Goal: Task Accomplishment & Management: Use online tool/utility

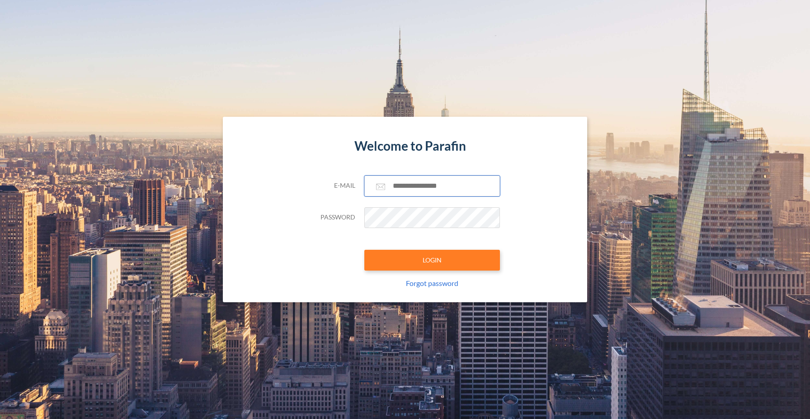
click at [423, 186] on input "text" at bounding box center [432, 185] width 136 height 21
type input "**********"
click at [436, 257] on button "LOGIN" at bounding box center [432, 260] width 136 height 21
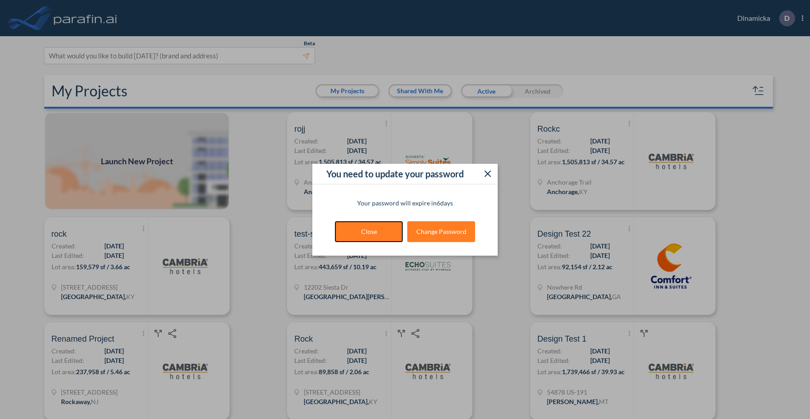
click at [388, 233] on button "Close" at bounding box center [369, 231] width 68 height 21
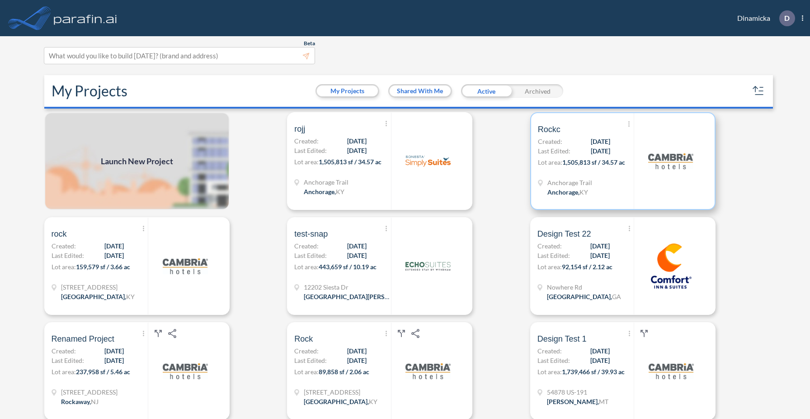
click at [600, 174] on div "Show More Created with sketchtool. Archive Reports Share a copy Rockc Created: …" at bounding box center [586, 161] width 96 height 96
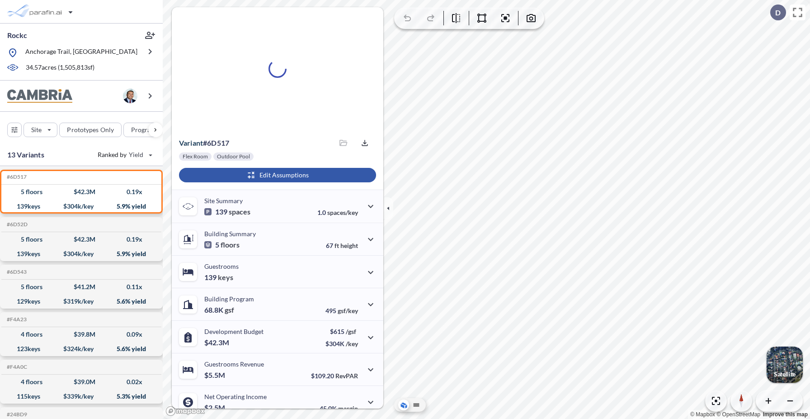
click at [293, 179] on div "button" at bounding box center [277, 175] width 197 height 14
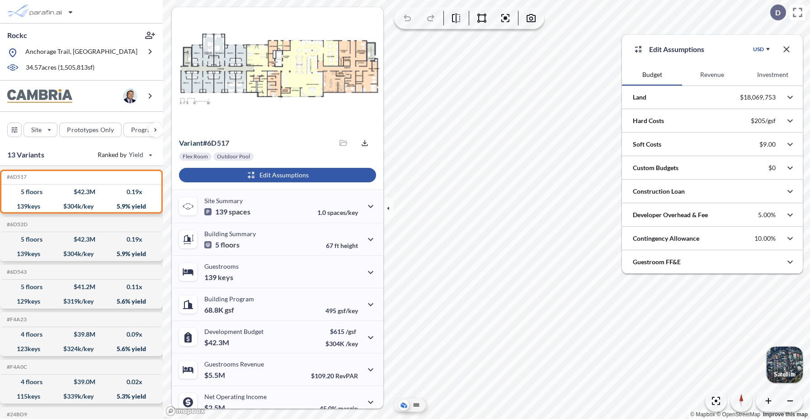
click at [721, 76] on button "Revenue" at bounding box center [712, 75] width 60 height 22
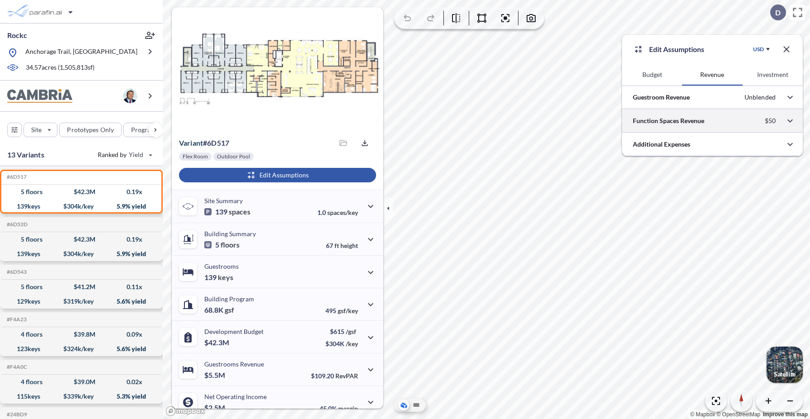
click at [711, 121] on div at bounding box center [712, 120] width 181 height 23
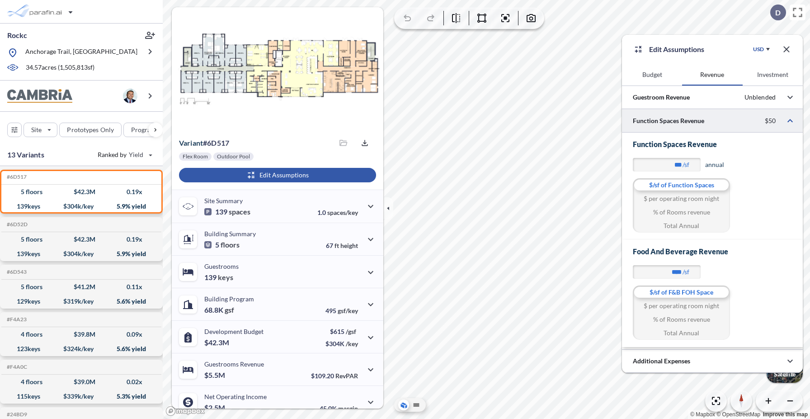
click at [674, 200] on div "$ per operating room night" at bounding box center [681, 199] width 97 height 14
click at [674, 213] on div "% of Rooms revenue" at bounding box center [681, 212] width 97 height 14
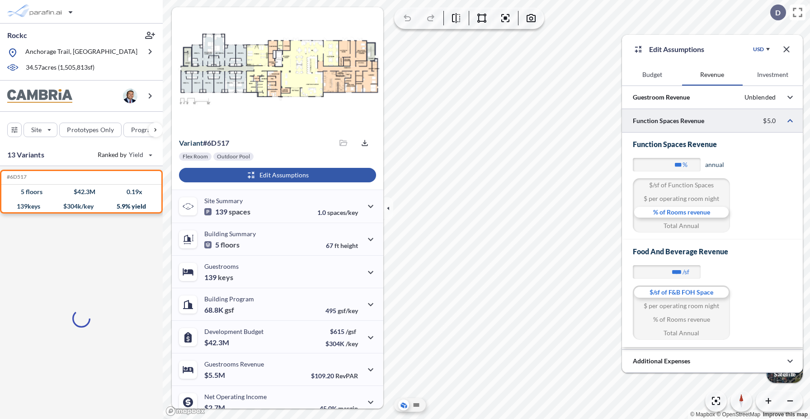
click at [680, 226] on div "Total Annual" at bounding box center [681, 226] width 97 height 14
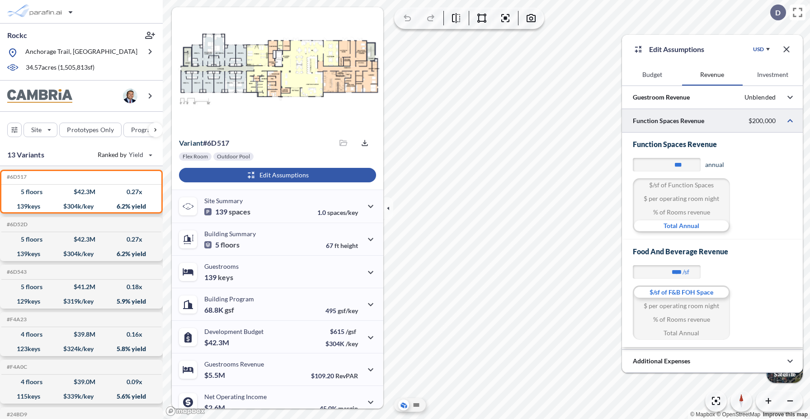
type input "********"
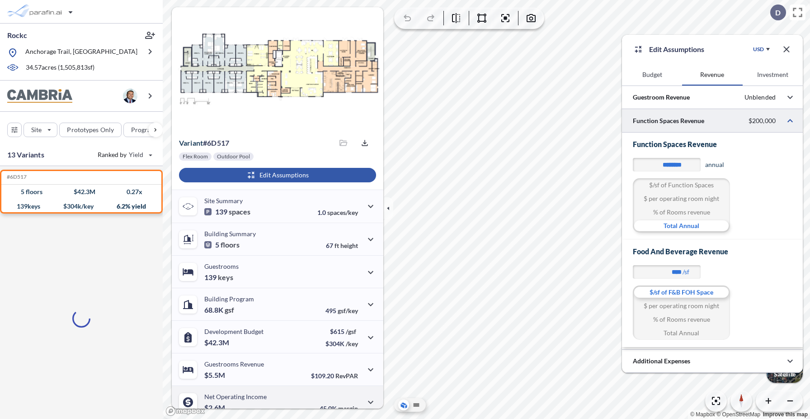
scroll to position [43, 0]
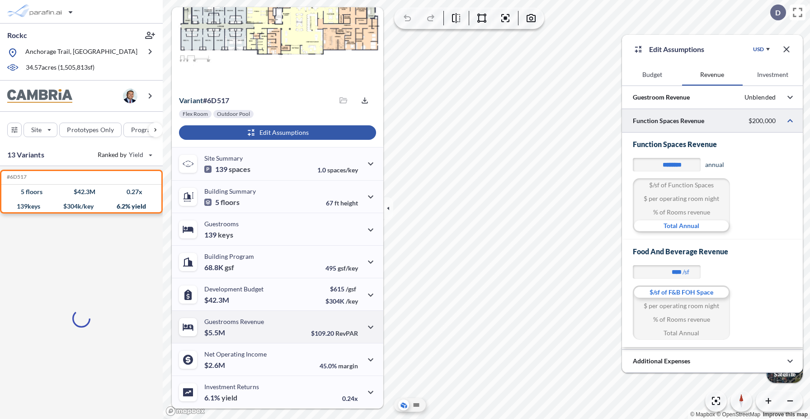
click at [256, 326] on div "Guestrooms Revenue $5.5M" at bounding box center [234, 326] width 60 height 19
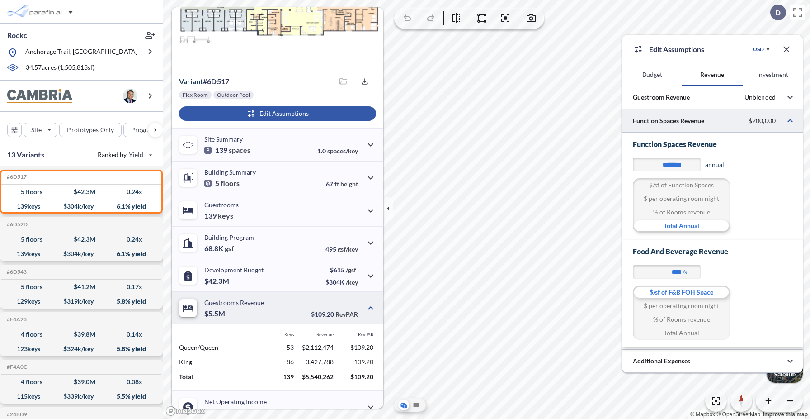
scroll to position [61, 0]
click at [248, 279] on div "Development Budget $42.3M" at bounding box center [233, 275] width 59 height 19
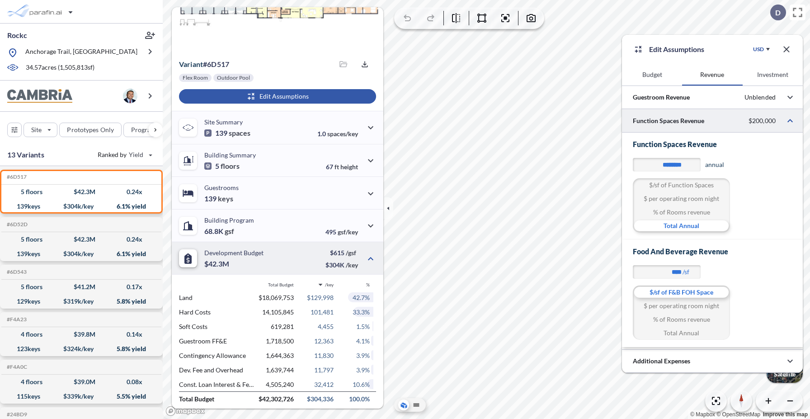
scroll to position [82, 0]
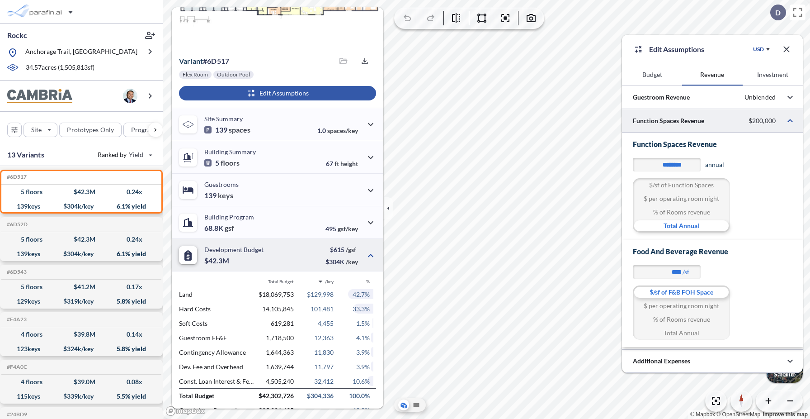
click at [642, 76] on button "Budget" at bounding box center [652, 75] width 60 height 22
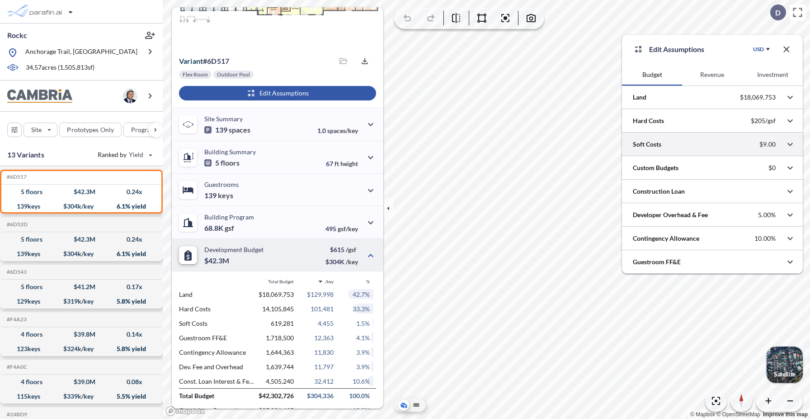
click at [666, 144] on div at bounding box center [712, 143] width 181 height 23
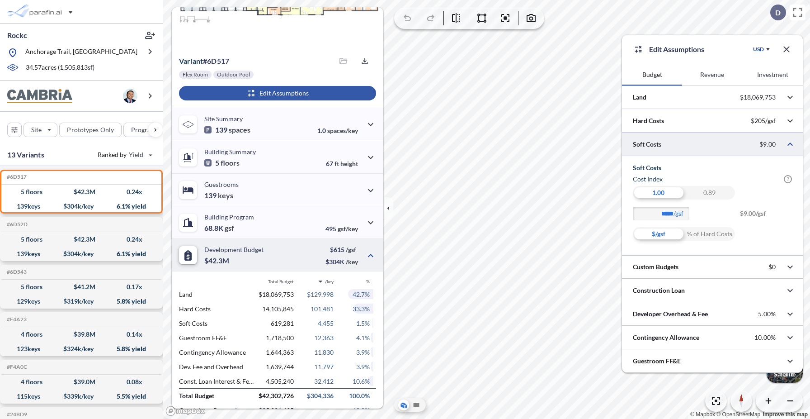
click at [704, 237] on div "% of Hard Costs" at bounding box center [709, 234] width 51 height 14
click at [660, 235] on div "$/gsf" at bounding box center [658, 234] width 51 height 14
type input "*****"
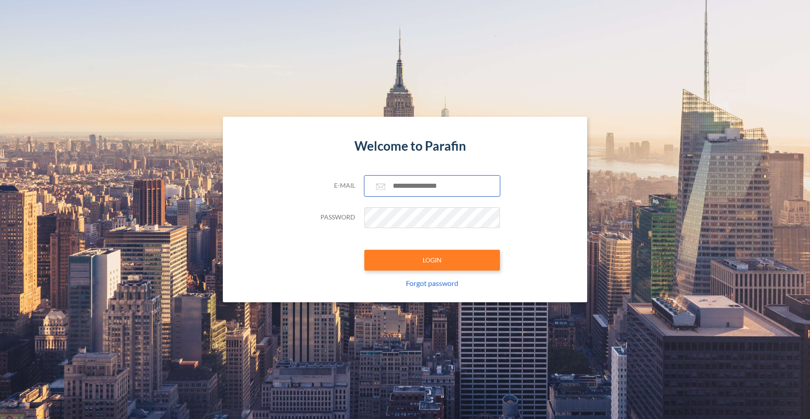
click at [445, 183] on input "text" at bounding box center [432, 185] width 136 height 21
type input "**********"
click at [409, 262] on button "LOGIN" at bounding box center [432, 260] width 136 height 21
